Goal: Task Accomplishment & Management: Manage account settings

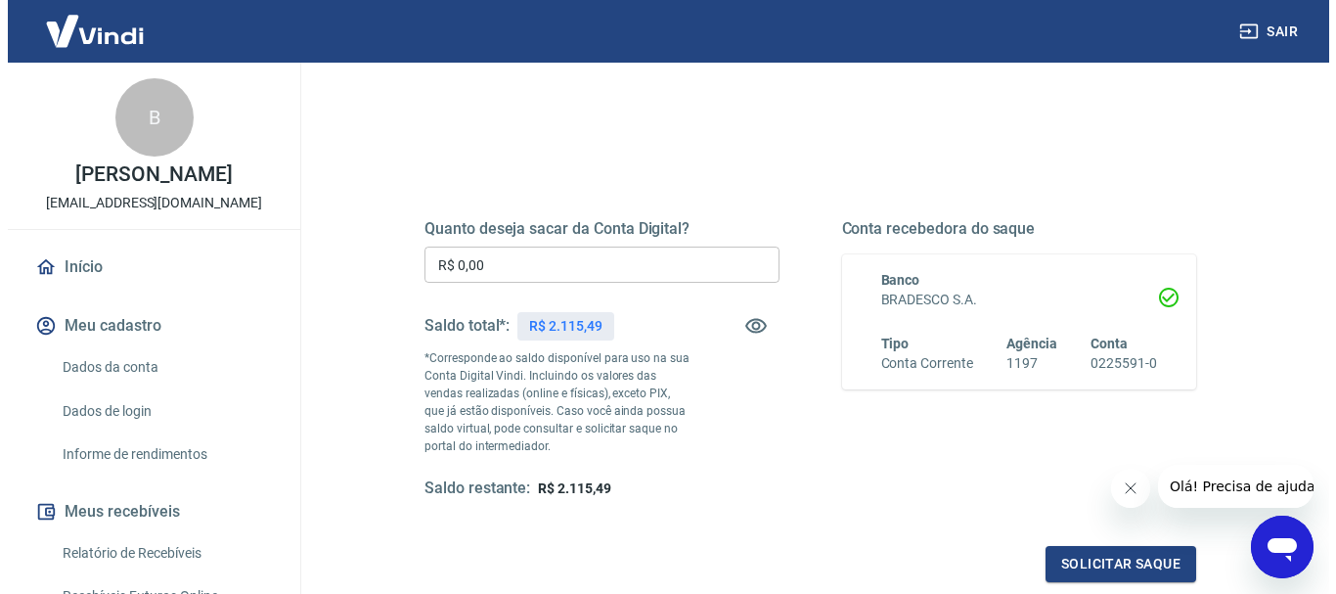
scroll to position [181, 0]
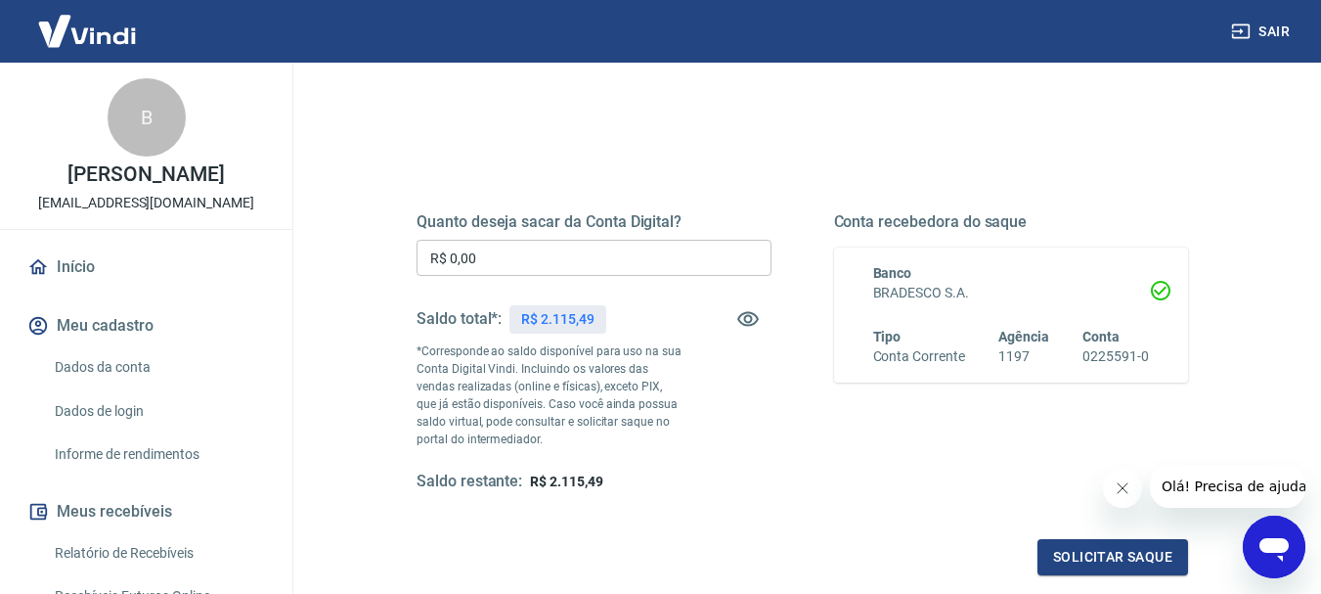
click at [662, 242] on input "R$ 0,00" at bounding box center [594, 258] width 355 height 36
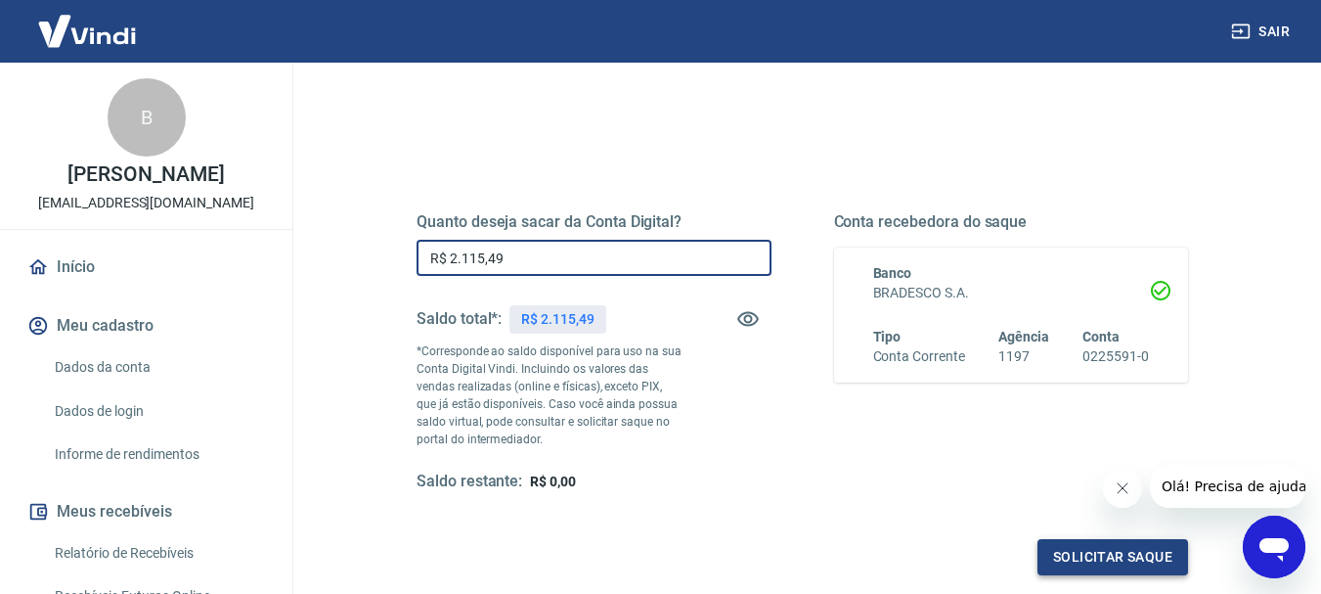
type input "R$ 2.115,49"
click at [1084, 552] on button "Solicitar saque" at bounding box center [1113, 557] width 151 height 36
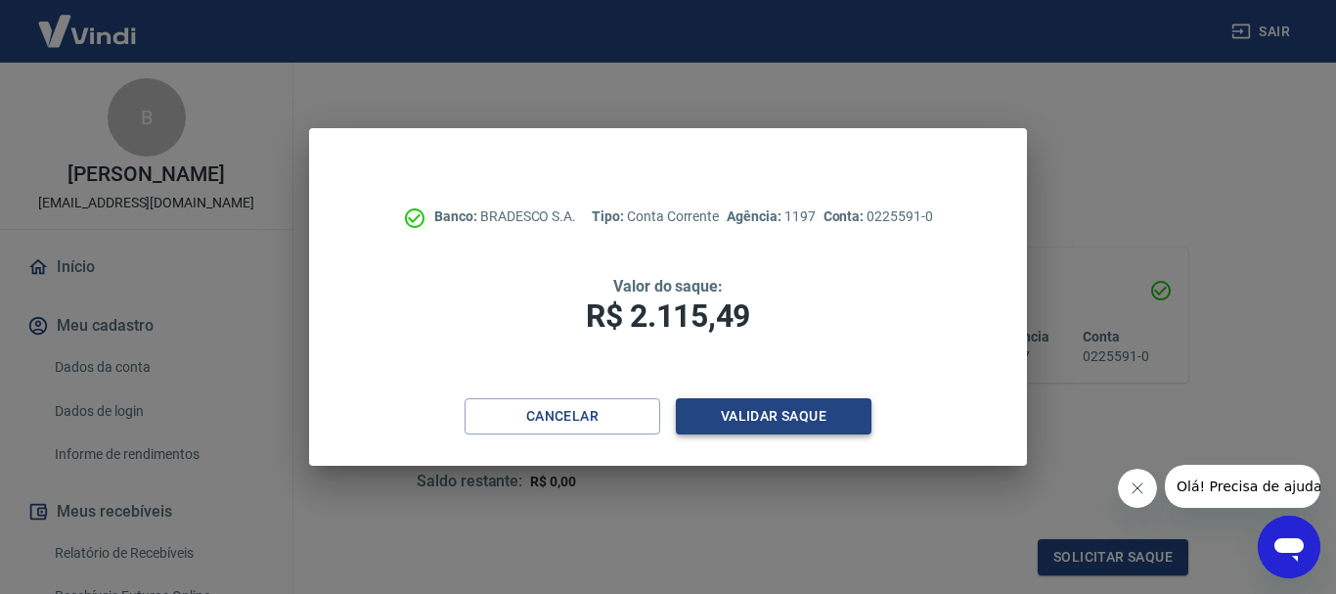
click at [778, 431] on button "Validar saque" at bounding box center [774, 416] width 196 height 36
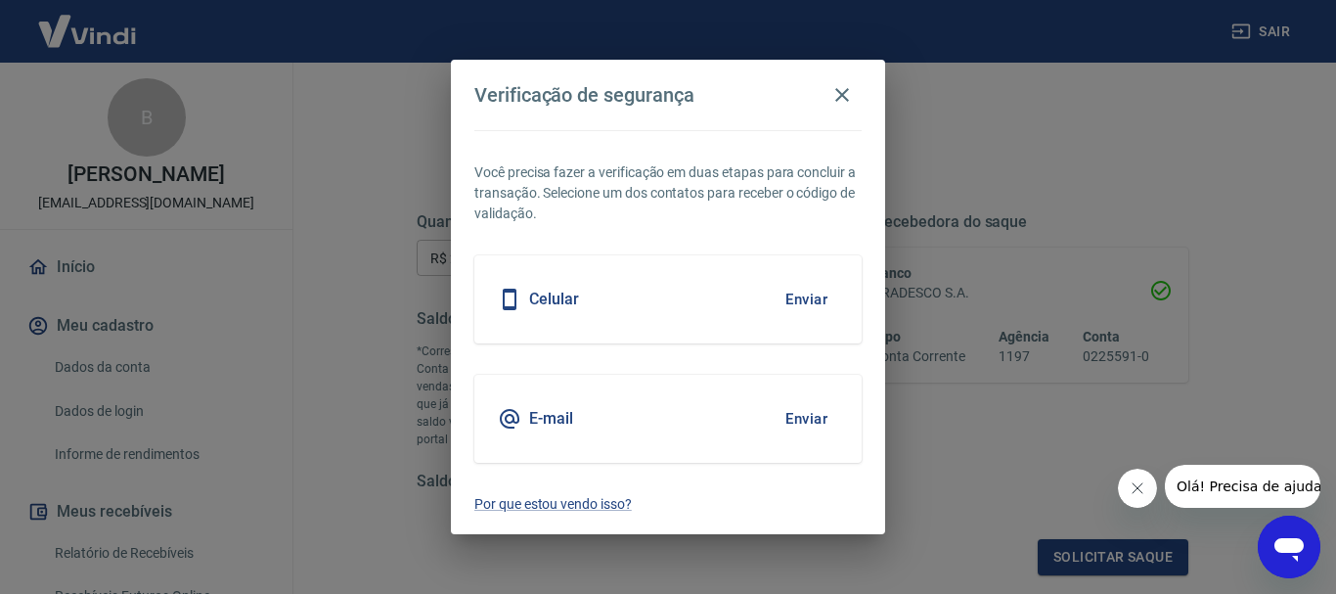
click at [819, 418] on button "Enviar" at bounding box center [807, 418] width 64 height 41
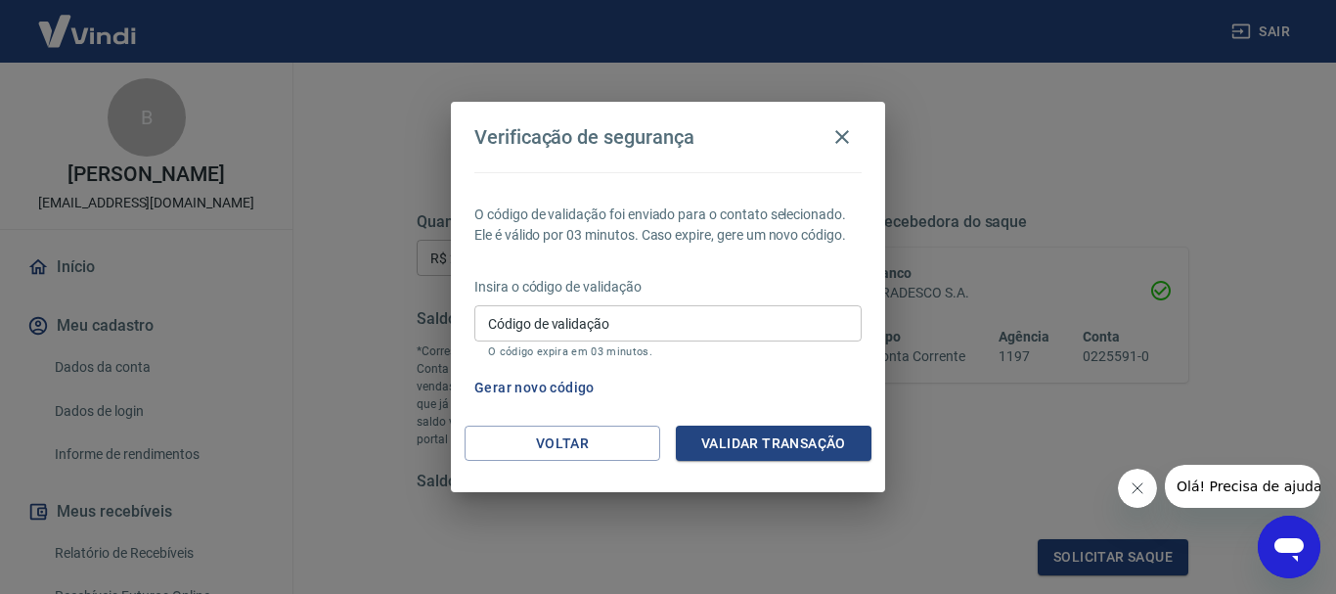
click at [597, 327] on div "Código de validação Código de validação O código expira em 03 minutos." at bounding box center [667, 331] width 387 height 53
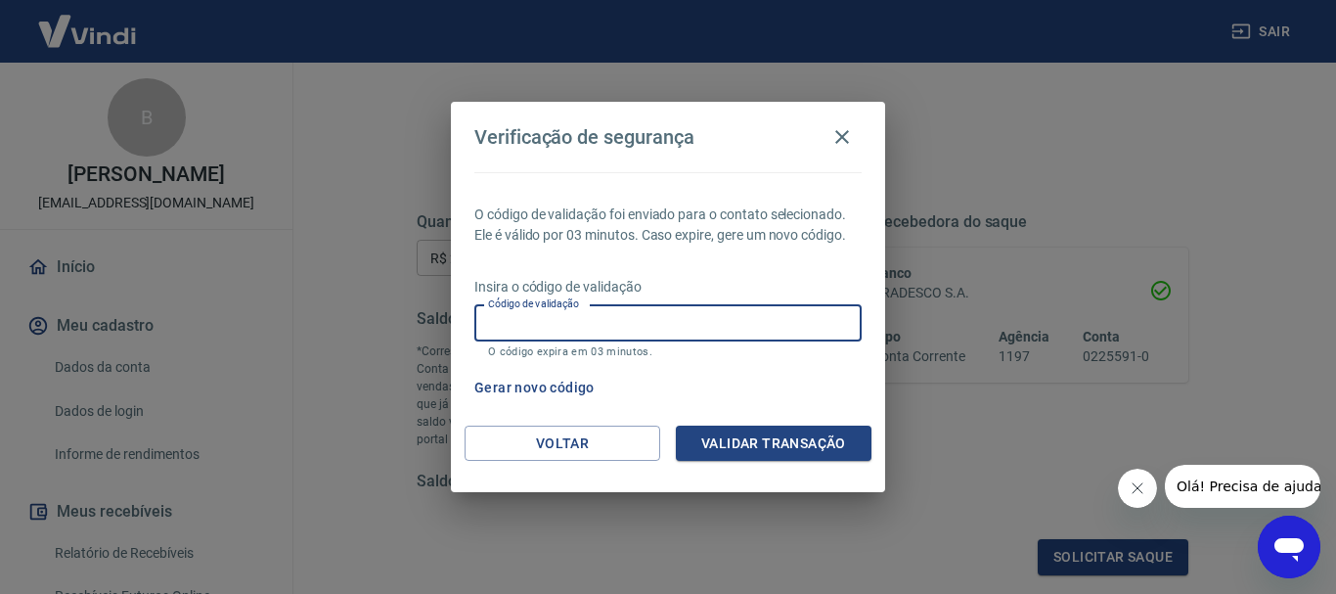
paste input "118350"
type input "118350"
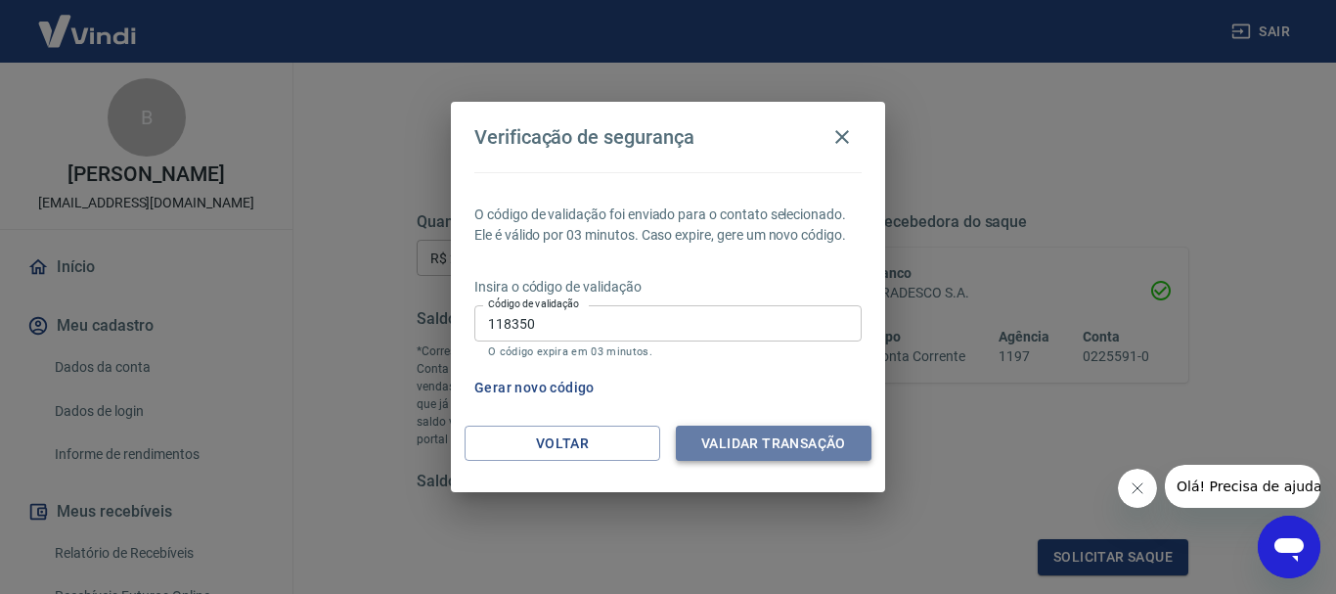
click at [745, 431] on button "Validar transação" at bounding box center [774, 443] width 196 height 36
